Goal: Book appointment/travel/reservation

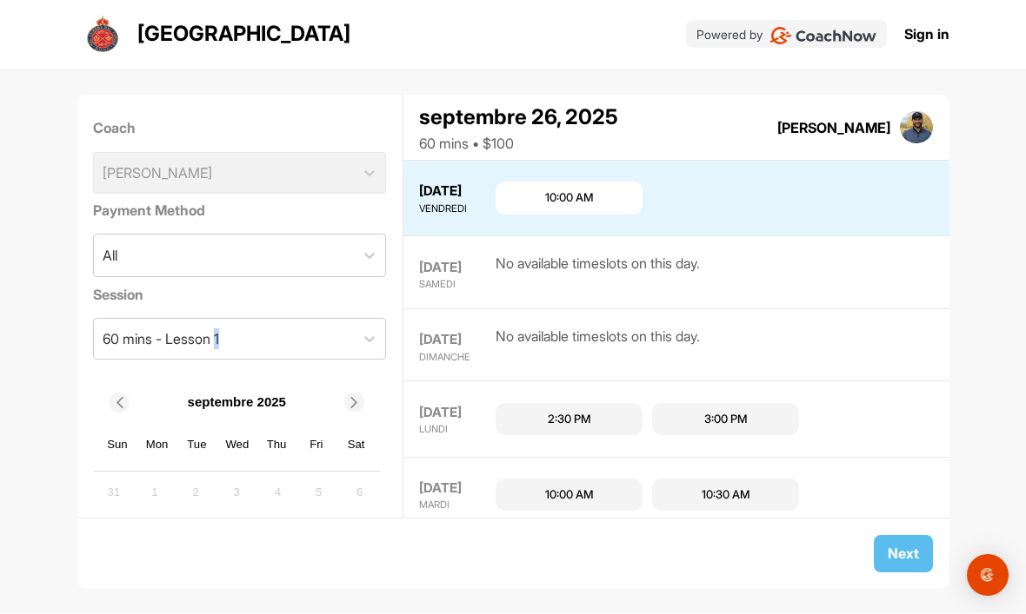
click at [871, 309] on div "28 SEPT. DIMANCHE No available timeslots on this day." at bounding box center [676, 345] width 546 height 73
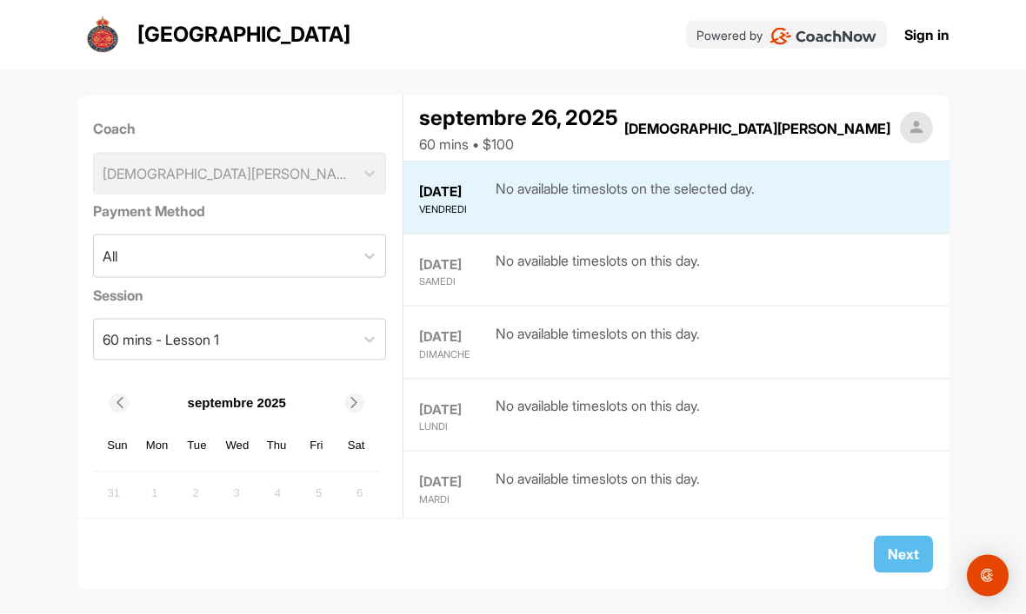
scroll to position [58, 0]
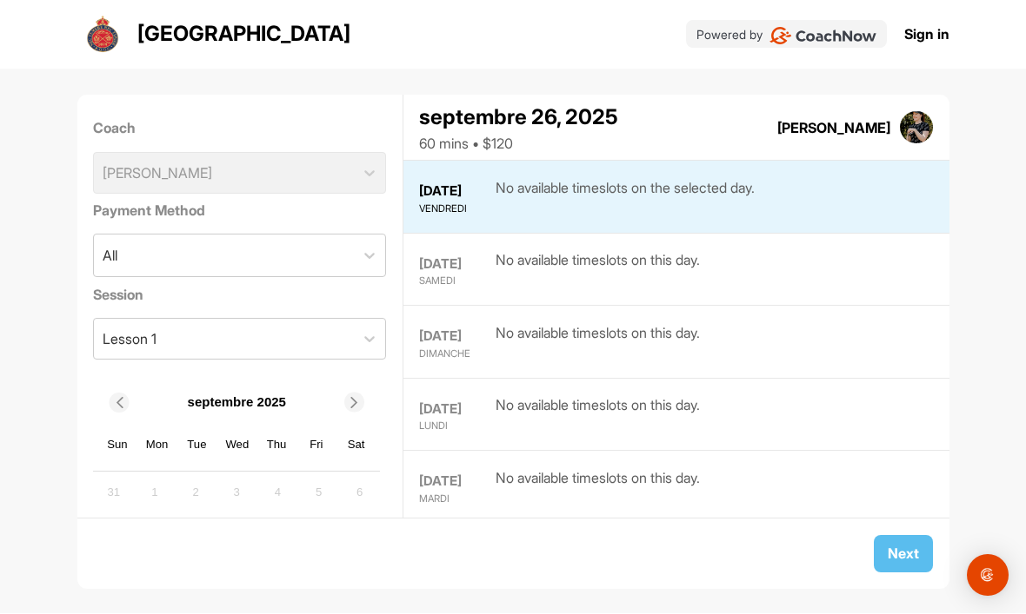
scroll to position [58, 0]
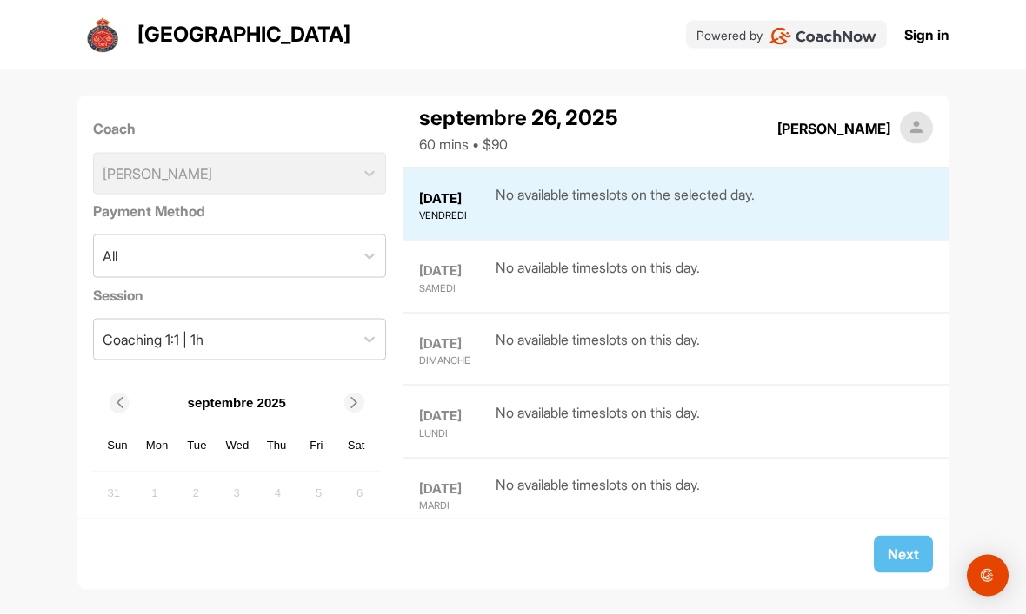
scroll to position [71, 0]
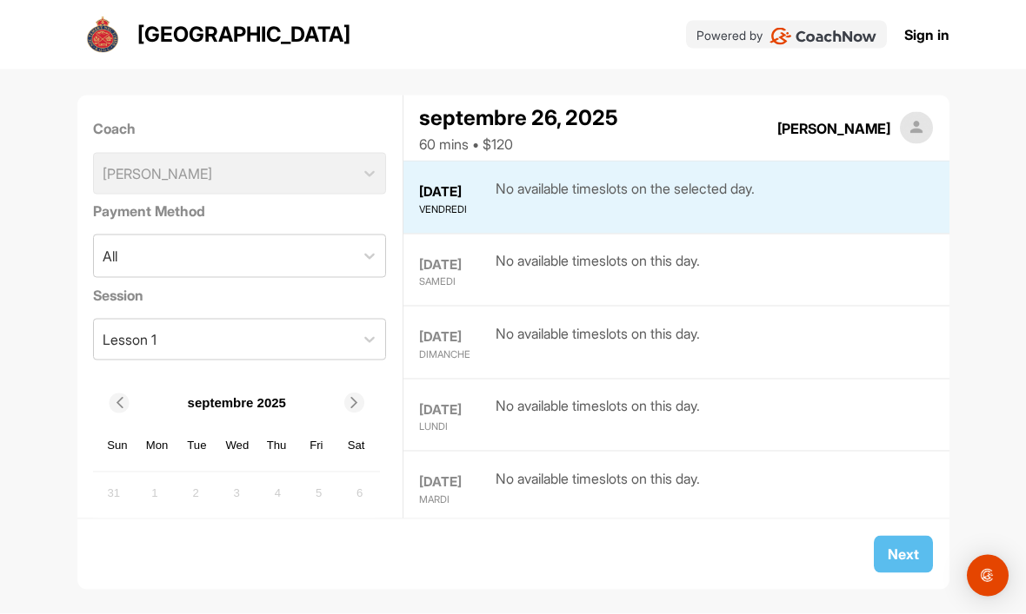
scroll to position [57, 0]
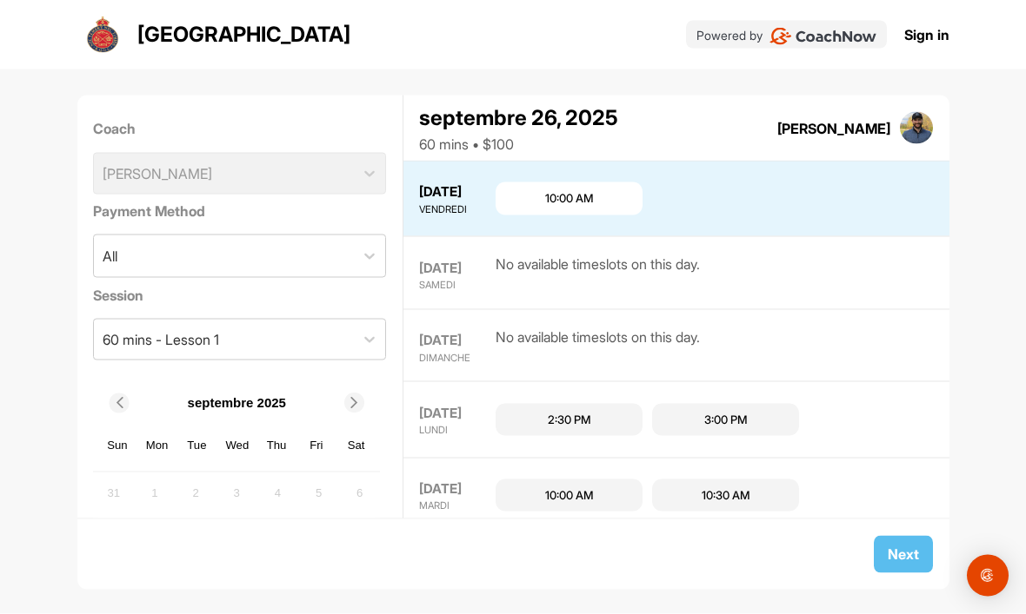
scroll to position [58, 0]
click at [545, 183] on div "10:00 AM" at bounding box center [568, 199] width 147 height 33
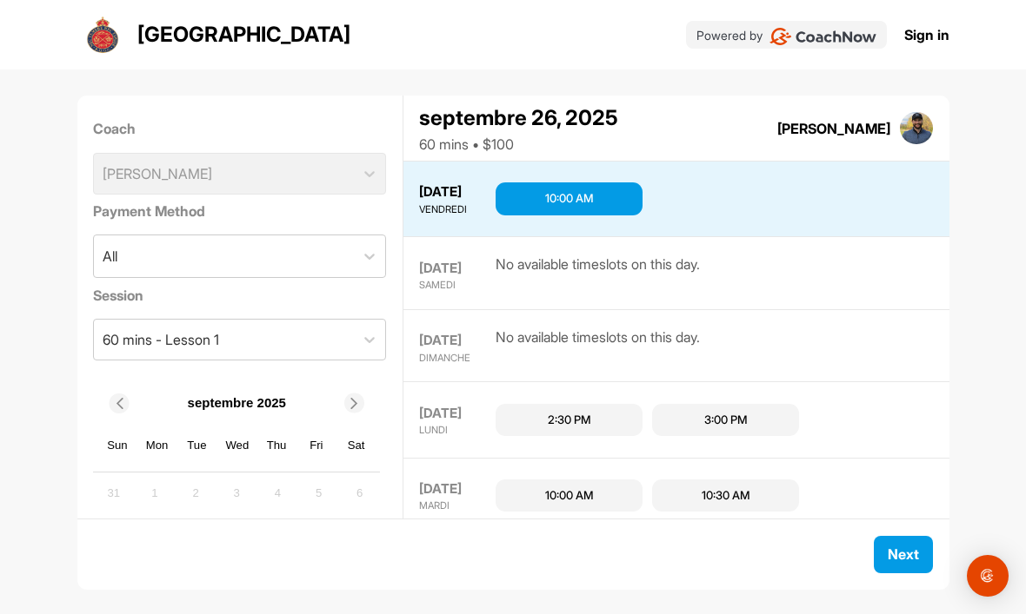
click at [572, 190] on div "10:00 AM" at bounding box center [569, 198] width 49 height 17
click at [843, 309] on div "28 SEPT. DIMANCHE No available timeslots on this day." at bounding box center [676, 345] width 546 height 73
click at [890, 553] on span "Next" at bounding box center [902, 554] width 31 height 17
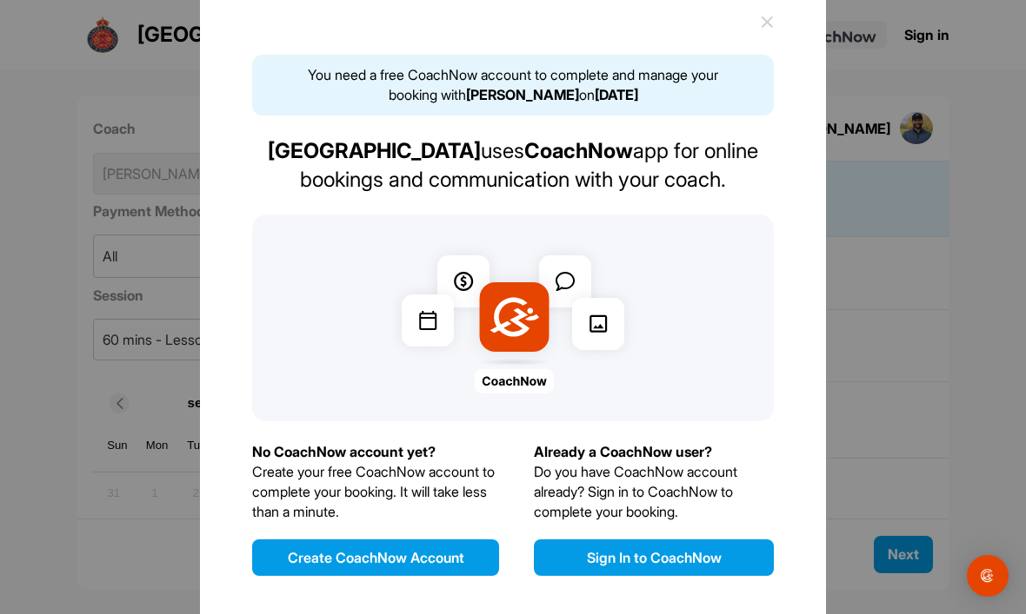
scroll to position [10, 0]
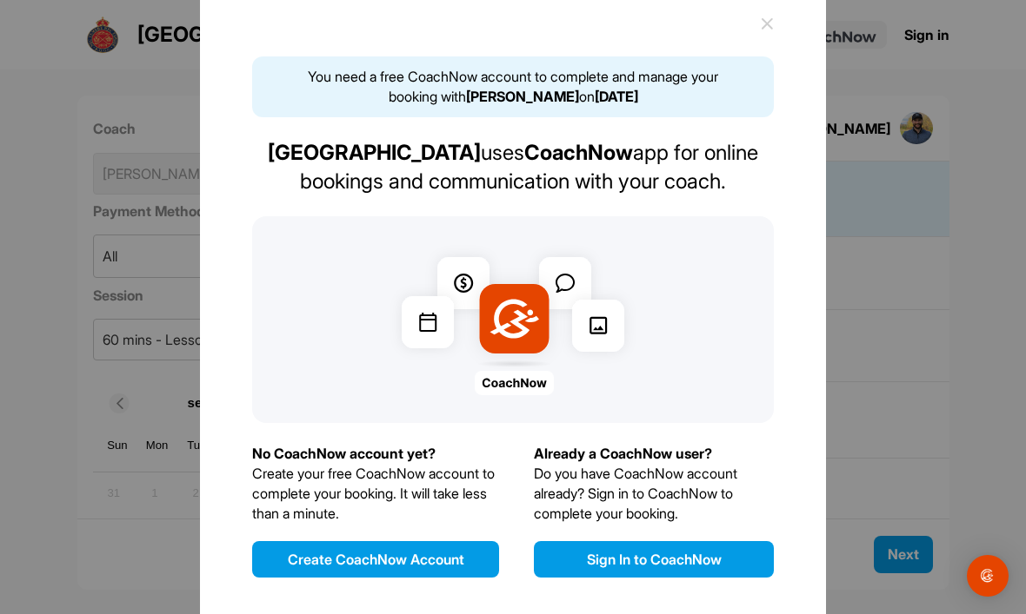
click at [618, 578] on button "Sign In to CoachNow" at bounding box center [654, 559] width 240 height 37
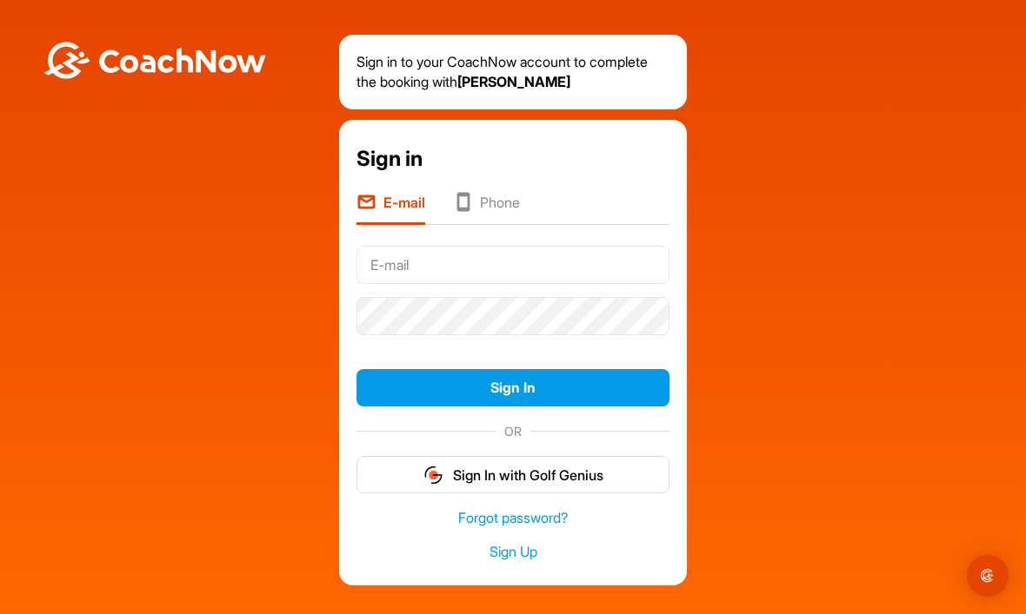
scroll to position [57, 0]
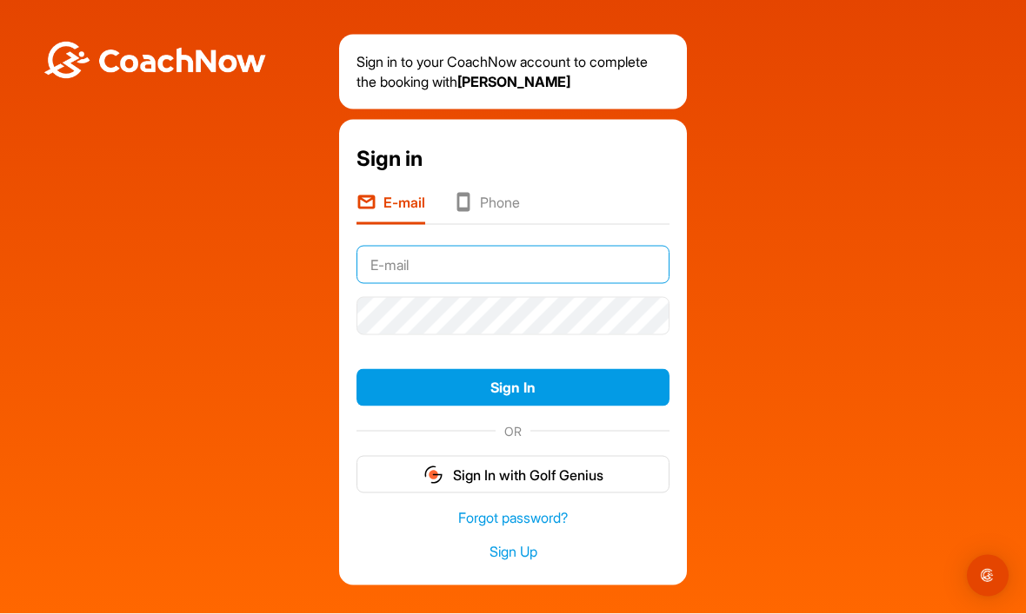
type input "jeanpierrecourteau@hotmail.com"
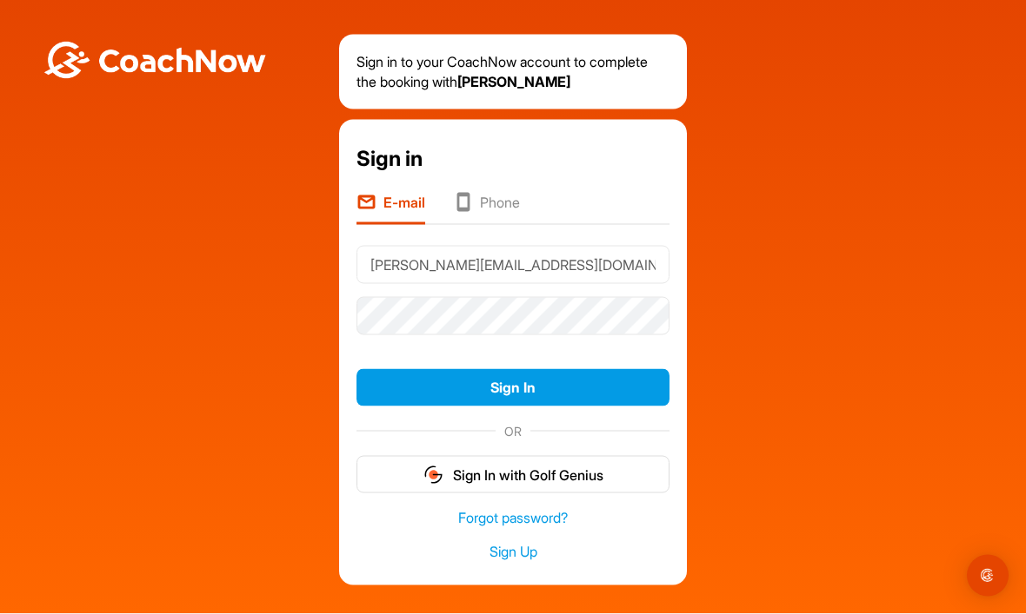
click at [513, 369] on button "Sign In" at bounding box center [512, 387] width 313 height 37
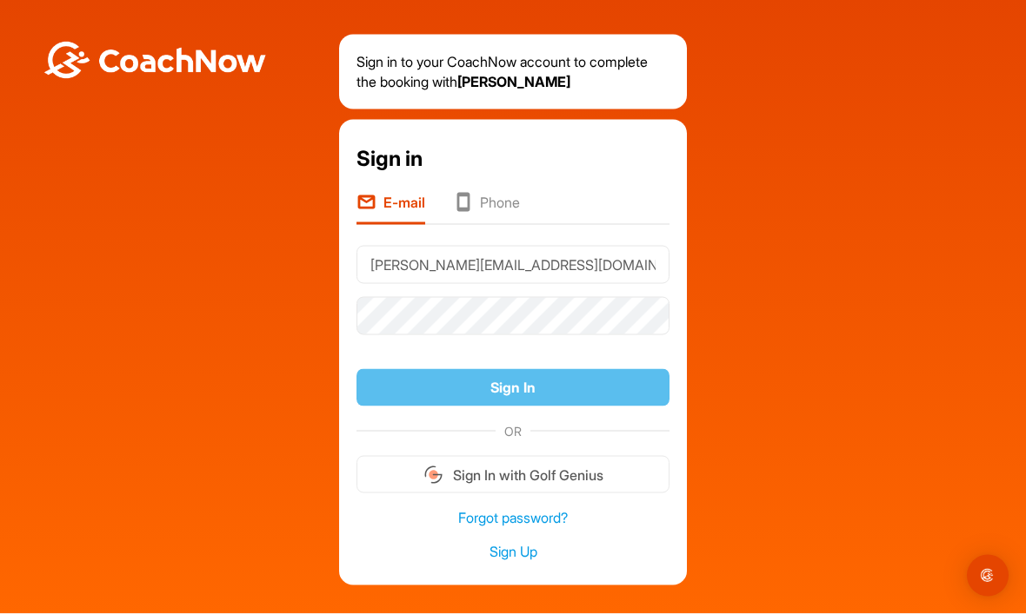
scroll to position [58, 0]
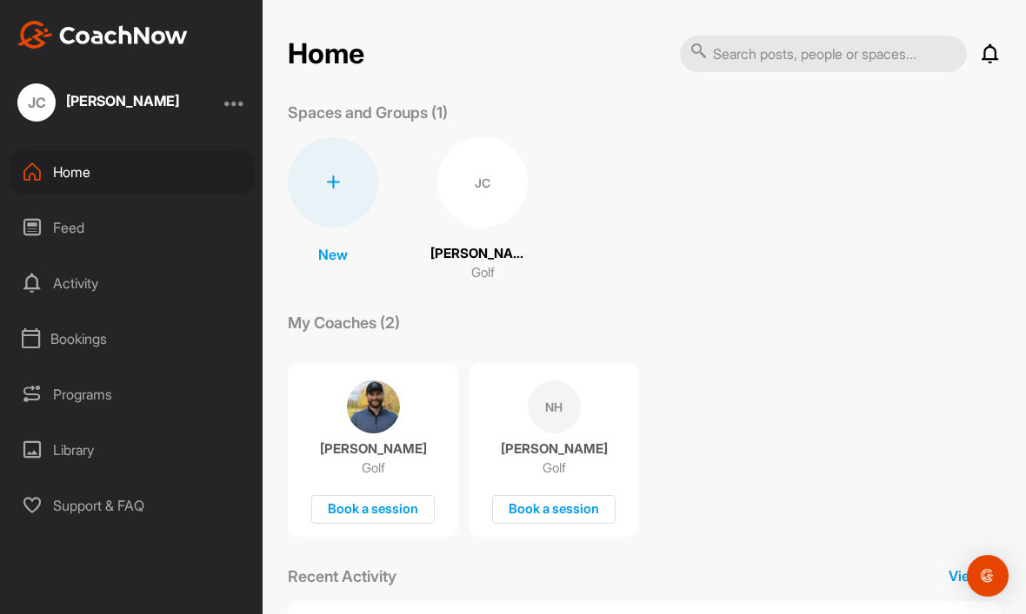
click at [368, 519] on div "Book a session" at bounding box center [372, 509] width 123 height 29
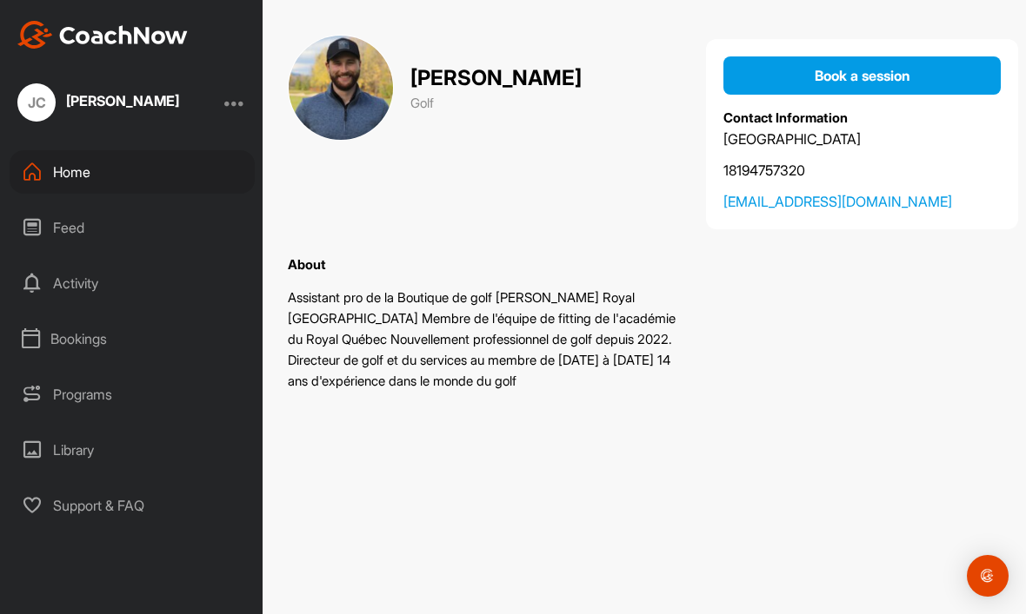
click at [880, 81] on span "Book a session" at bounding box center [862, 75] width 96 height 17
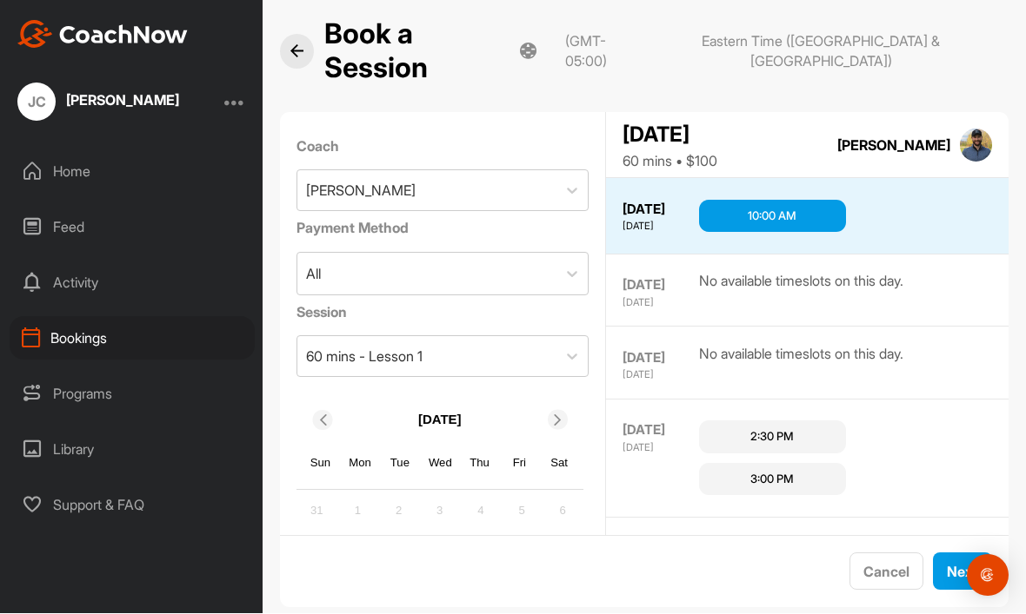
scroll to position [57, 0]
click at [768, 208] on div "10:00 AM" at bounding box center [771, 216] width 49 height 17
click at [947, 563] on span "Next" at bounding box center [961, 571] width 31 height 17
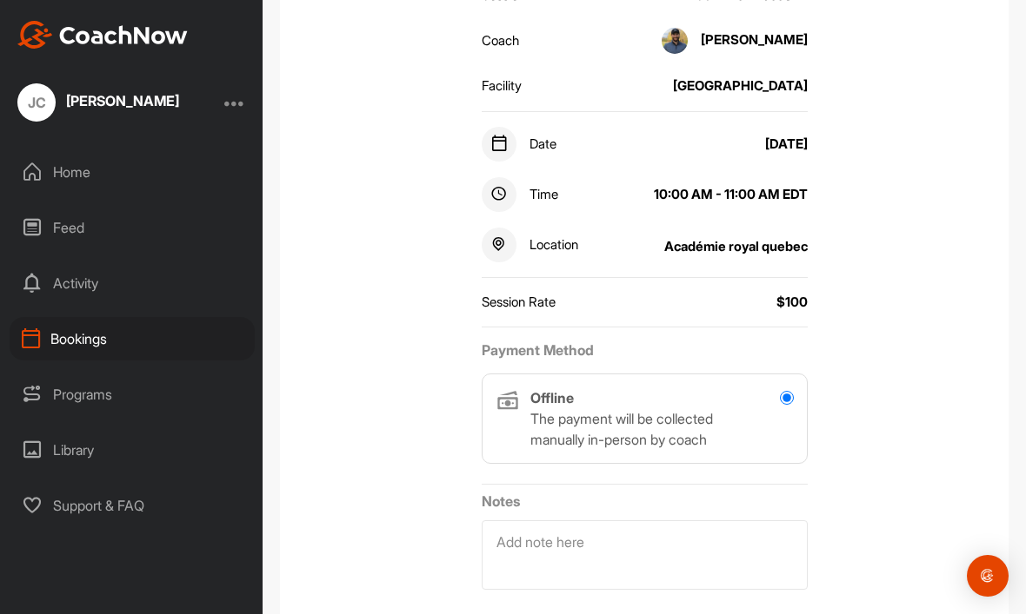
scroll to position [293, 0]
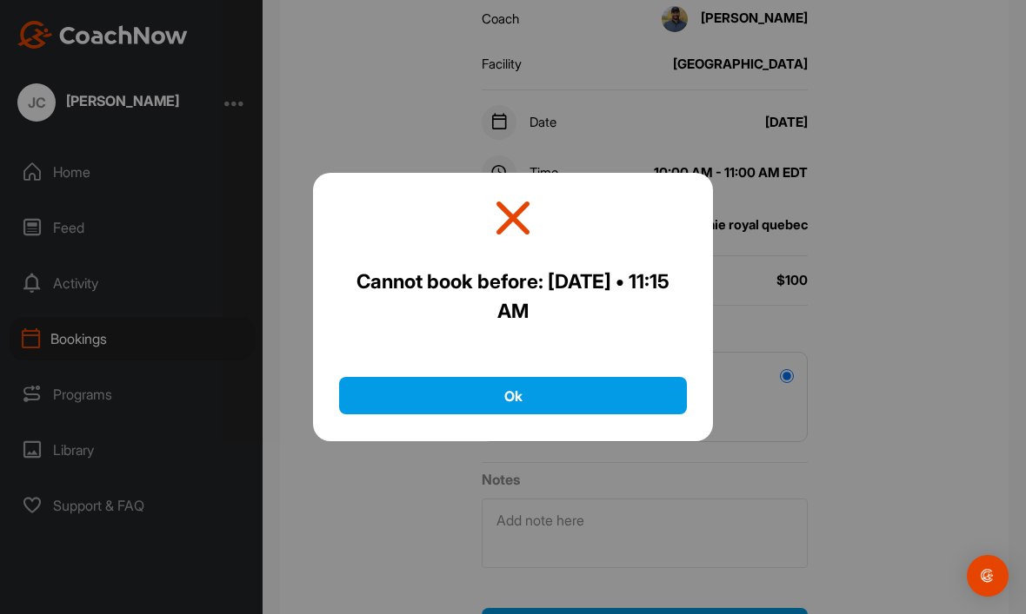
scroll to position [45, 0]
click at [518, 377] on button "Ok" at bounding box center [513, 395] width 348 height 37
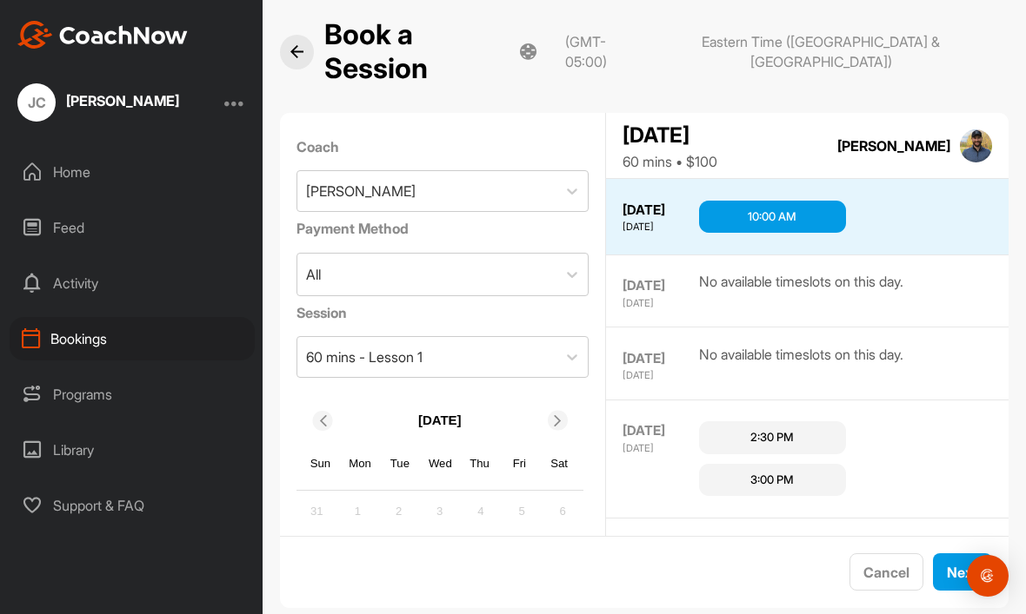
scroll to position [17, 0]
click at [953, 563] on span "Next" at bounding box center [961, 571] width 31 height 17
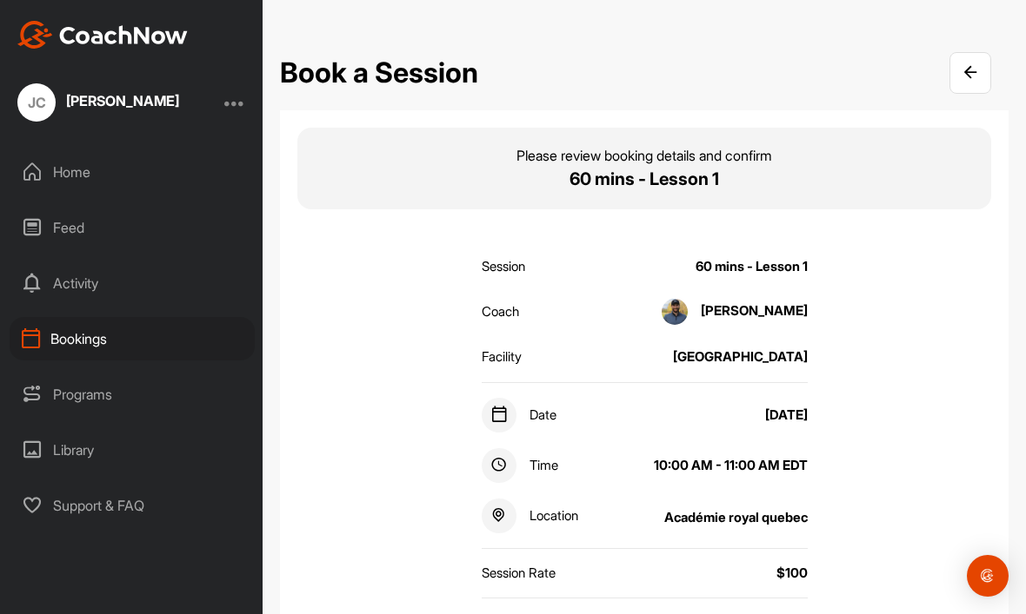
click at [239, 110] on div at bounding box center [234, 102] width 21 height 21
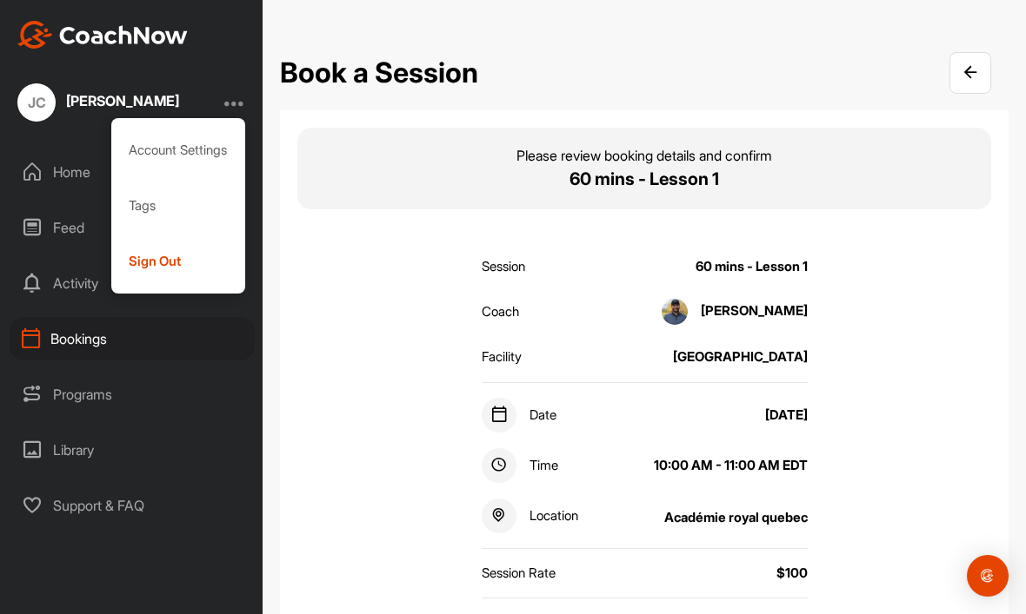
click at [157, 256] on div "Sign Out" at bounding box center [178, 262] width 135 height 56
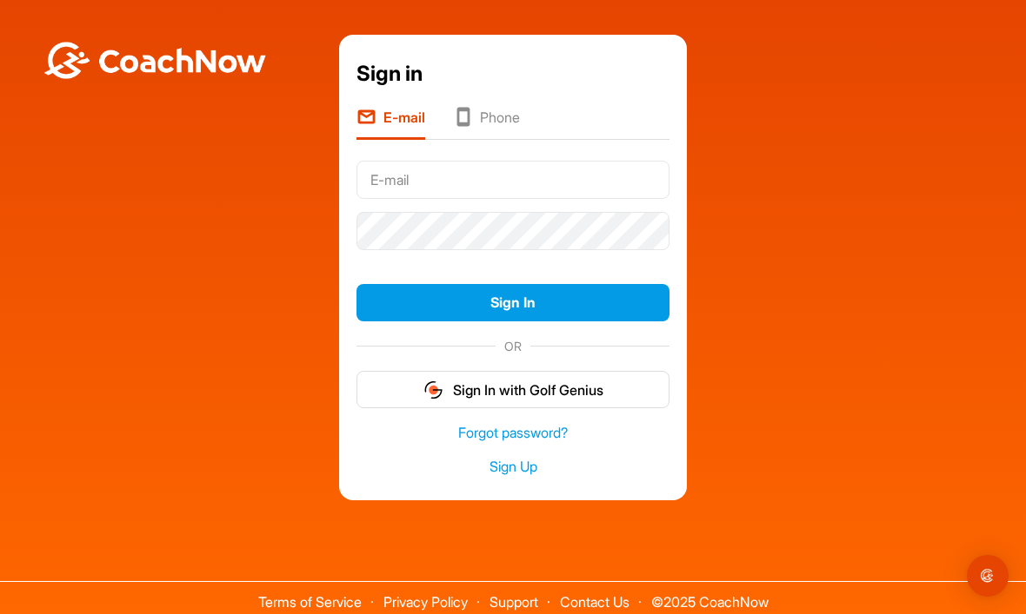
click at [890, 235] on div "Sign in E-mail Phone Sign In OR Sign In with Golf Genius Forgot password? Sign …" at bounding box center [513, 268] width 1008 height 466
